Goal: Complete application form

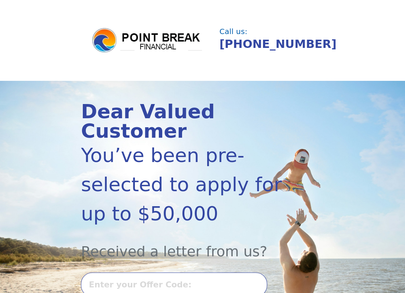
click at [209, 273] on input "text" at bounding box center [174, 285] width 186 height 24
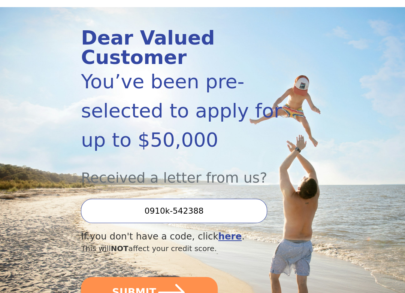
scroll to position [75, 0]
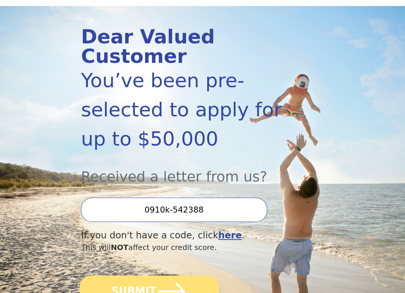
type input "0910k-542388"
click at [181, 276] on icon "submit" at bounding box center [171, 291] width 31 height 31
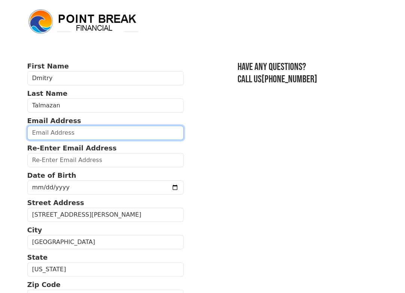
click at [82, 134] on input "email" at bounding box center [105, 133] width 156 height 14
type input "dmitrytalmazan1@gmail.com"
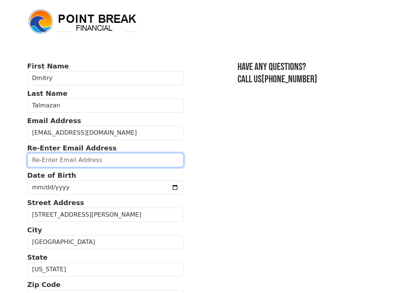
type input "dmitrytalmazan1@gmail.com"
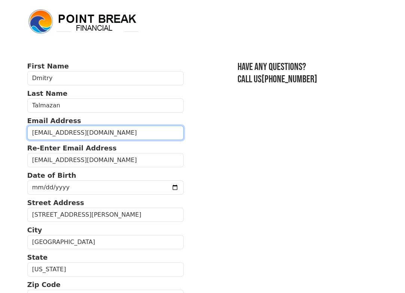
type input "(609) 721-8809"
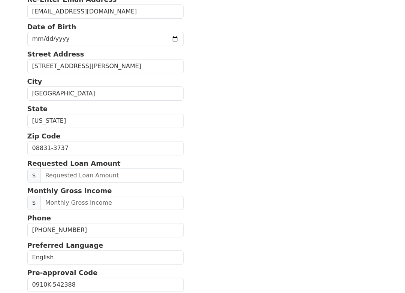
scroll to position [118, 0]
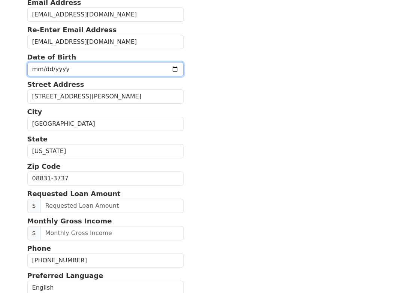
click at [105, 69] on input "date" at bounding box center [105, 69] width 156 height 14
click at [163, 70] on input "date" at bounding box center [105, 69] width 156 height 14
click at [63, 68] on input "date" at bounding box center [105, 69] width 156 height 14
click at [36, 69] on input "date" at bounding box center [105, 69] width 156 height 14
type input "1981-03-01"
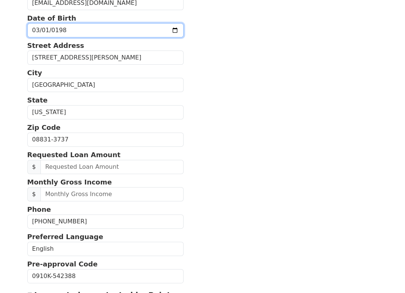
scroll to position [193, 0]
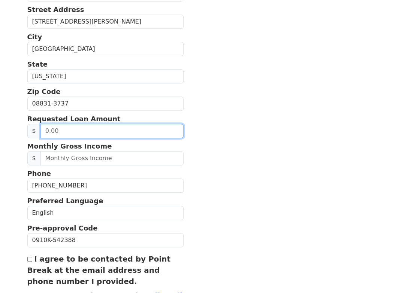
click at [122, 130] on input "text" at bounding box center [111, 131] width 143 height 14
click at [45, 130] on input "text" at bounding box center [111, 131] width 143 height 14
click at [82, 126] on input "text" at bounding box center [111, 131] width 143 height 14
click at [57, 131] on input "text" at bounding box center [111, 131] width 143 height 14
type input "15,000.00"
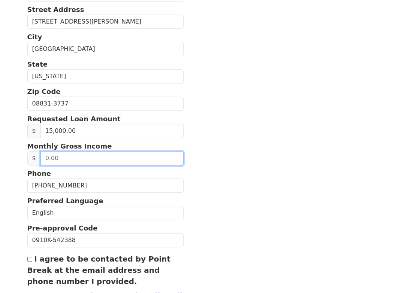
click at [63, 159] on input "text" at bounding box center [111, 158] width 143 height 14
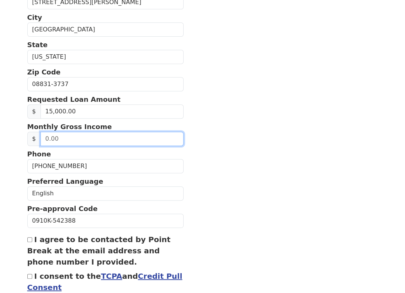
scroll to position [231, 0]
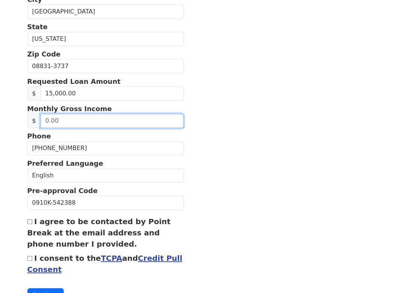
drag, startPoint x: 54, startPoint y: 120, endPoint x: 40, endPoint y: 120, distance: 13.5
click at [40, 120] on input "text" at bounding box center [111, 121] width 143 height 14
type input "3,000.00"
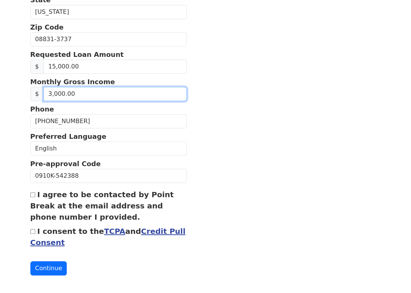
scroll to position [258, 0]
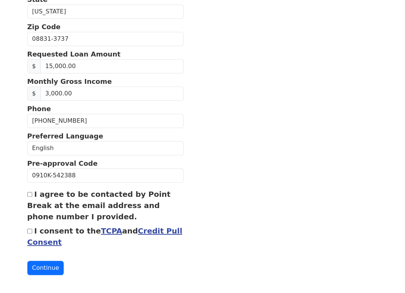
click at [31, 192] on input "I agree to be contacted by Point Break at the email address and phone number I …" at bounding box center [29, 194] width 5 height 5
checkbox input "true"
click at [28, 229] on input "I consent to the TCPA and Credit Pull Consent" at bounding box center [29, 231] width 5 height 5
checkbox input "true"
click at [147, 227] on link "Credit Pull Consent" at bounding box center [104, 237] width 155 height 20
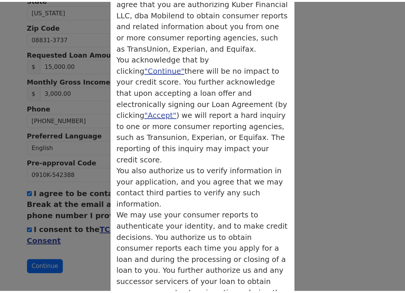
scroll to position [127, 0]
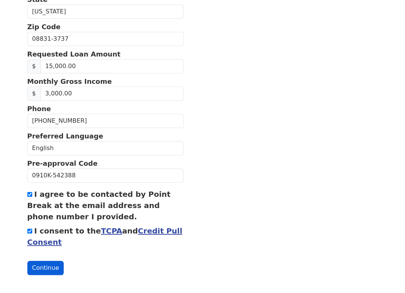
click at [54, 261] on button "Continue" at bounding box center [45, 268] width 37 height 14
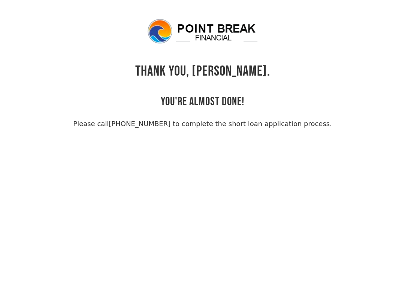
click at [182, 154] on body "THANK YOU, [PERSON_NAME]. YOU'RE ALMOST DONE! Please call [PHONE_NUMBER] to com…" at bounding box center [202, 164] width 405 height 293
click at [161, 87] on h2 "YOU'RE ALMOST DONE!" at bounding box center [203, 94] width 84 height 28
